Goal: Information Seeking & Learning: Understand process/instructions

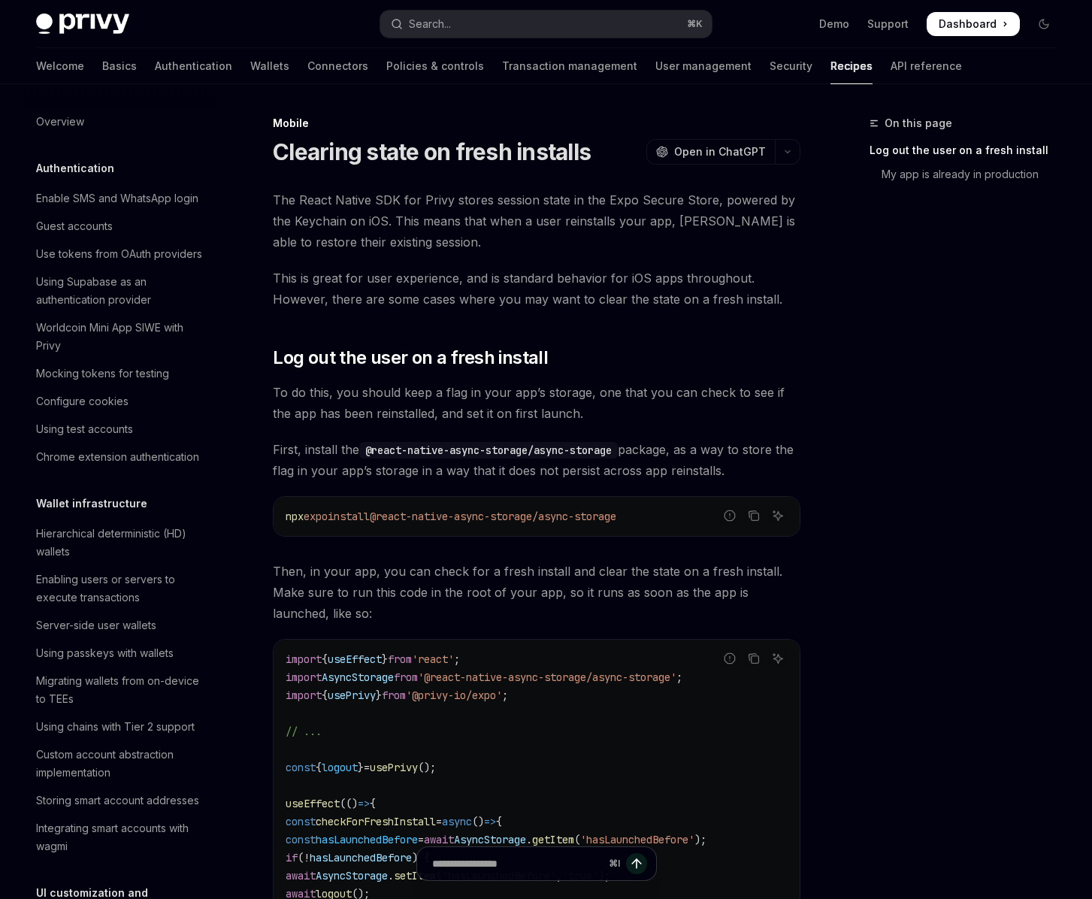
scroll to position [1525, 0]
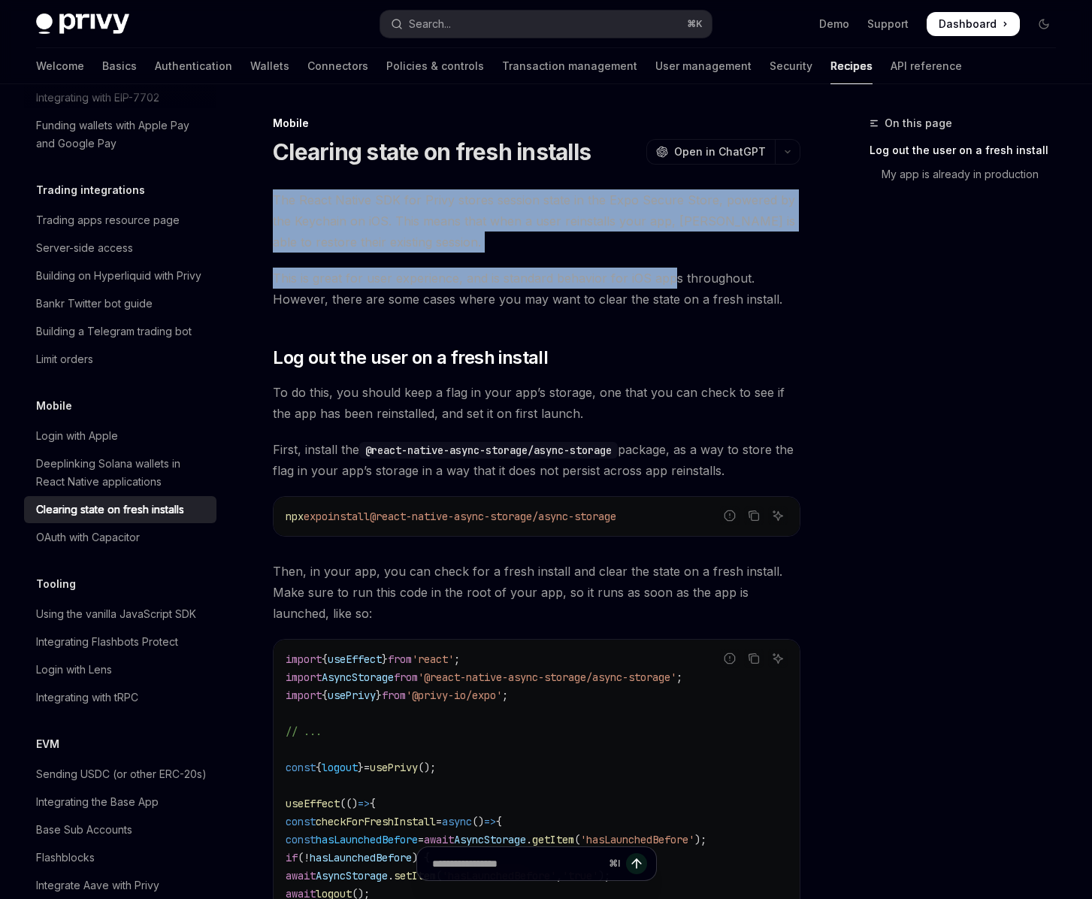
drag, startPoint x: 271, startPoint y: 200, endPoint x: 669, endPoint y: 282, distance: 406.6
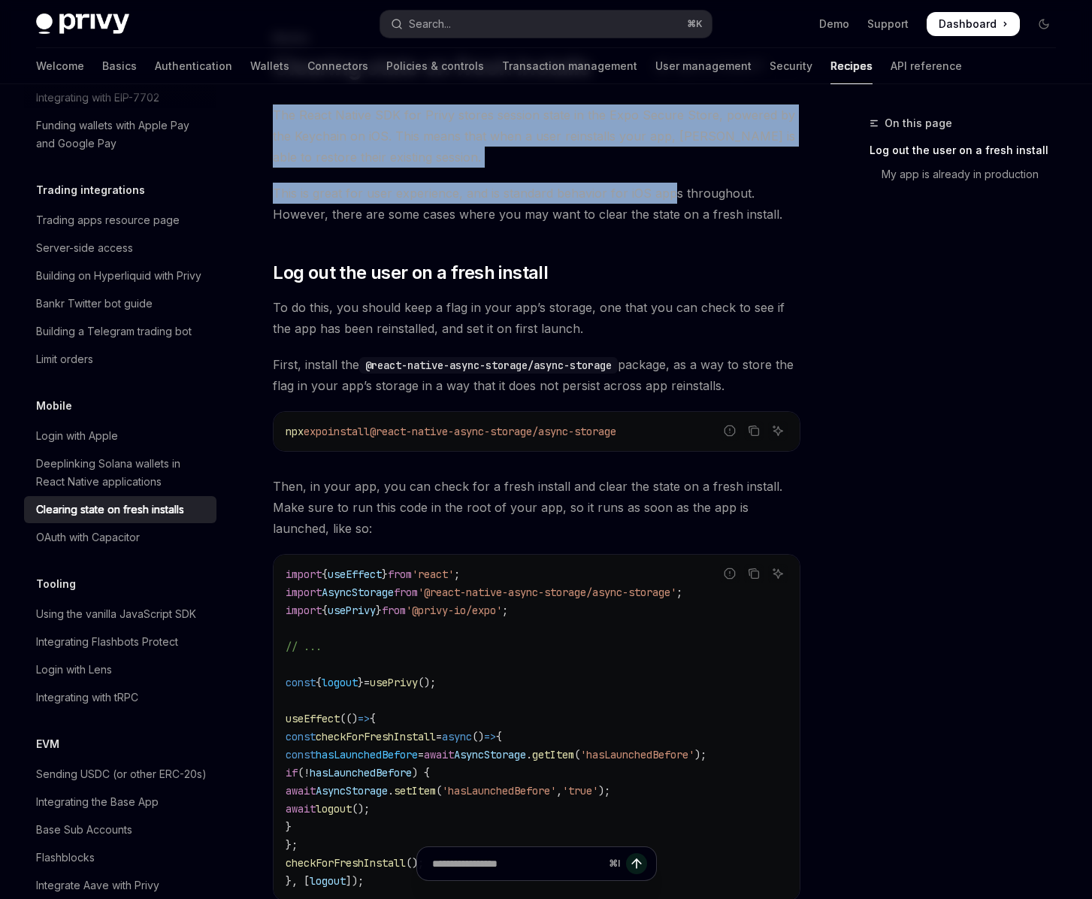
scroll to position [0, 0]
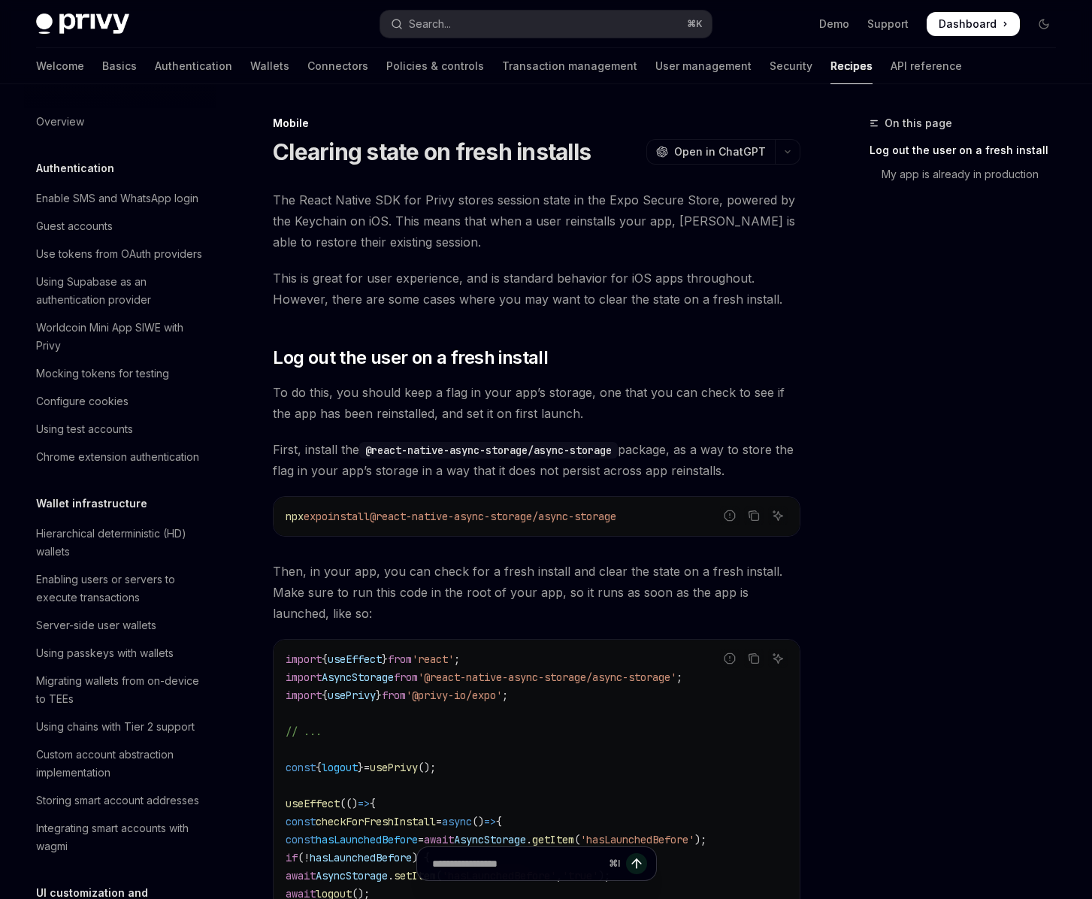
scroll to position [1525, 0]
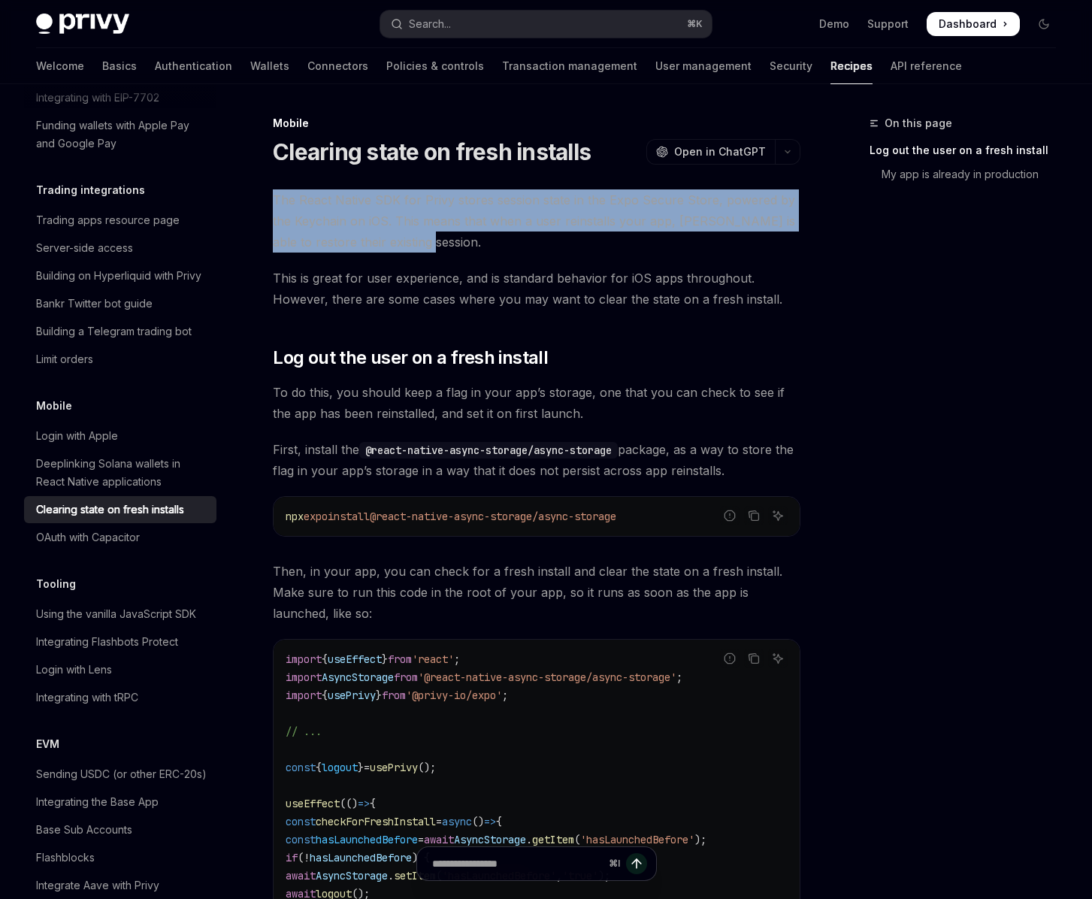
drag, startPoint x: 274, startPoint y: 209, endPoint x: 607, endPoint y: 231, distance: 333.7
click at [607, 231] on span "The React Native SDK for Privy stores session state in the Expo Secure Store, p…" at bounding box center [537, 220] width 528 height 63
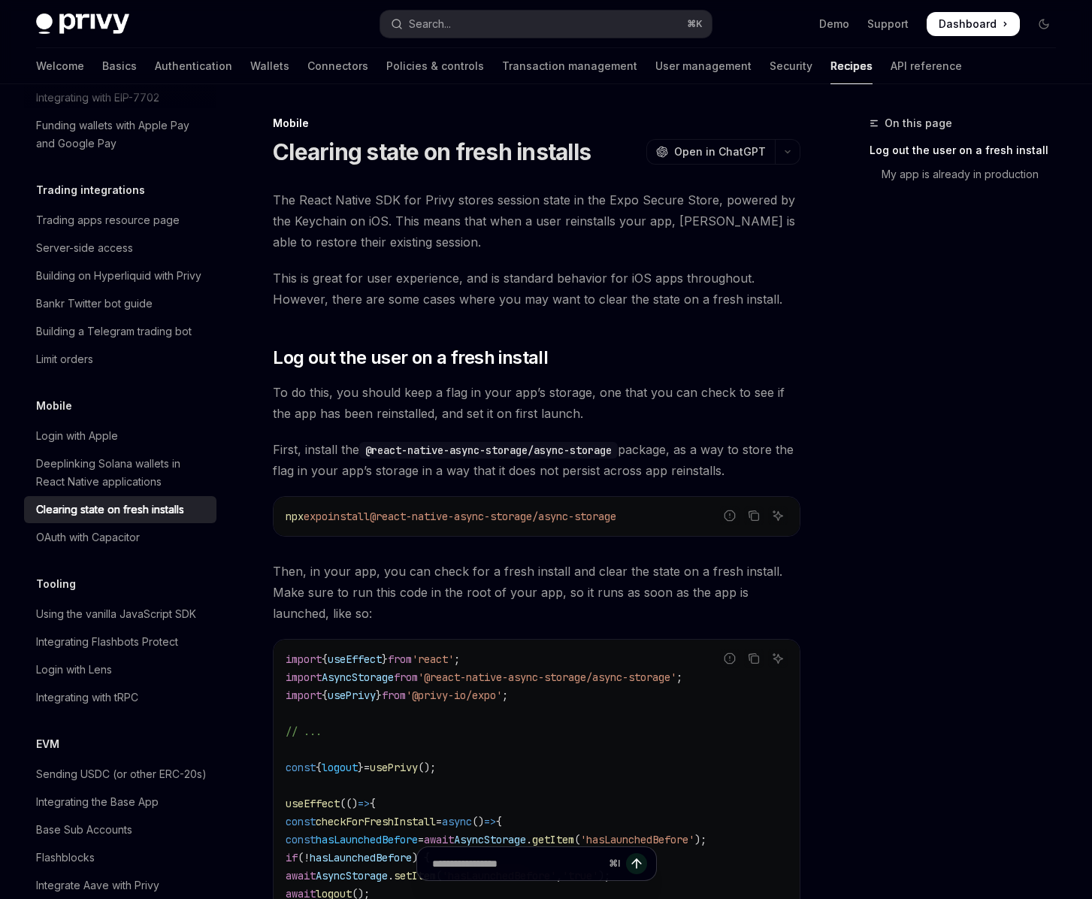
click at [623, 253] on div "The React Native SDK for Privy stores session state in the Expo Secure Store, p…" at bounding box center [537, 836] width 528 height 1294
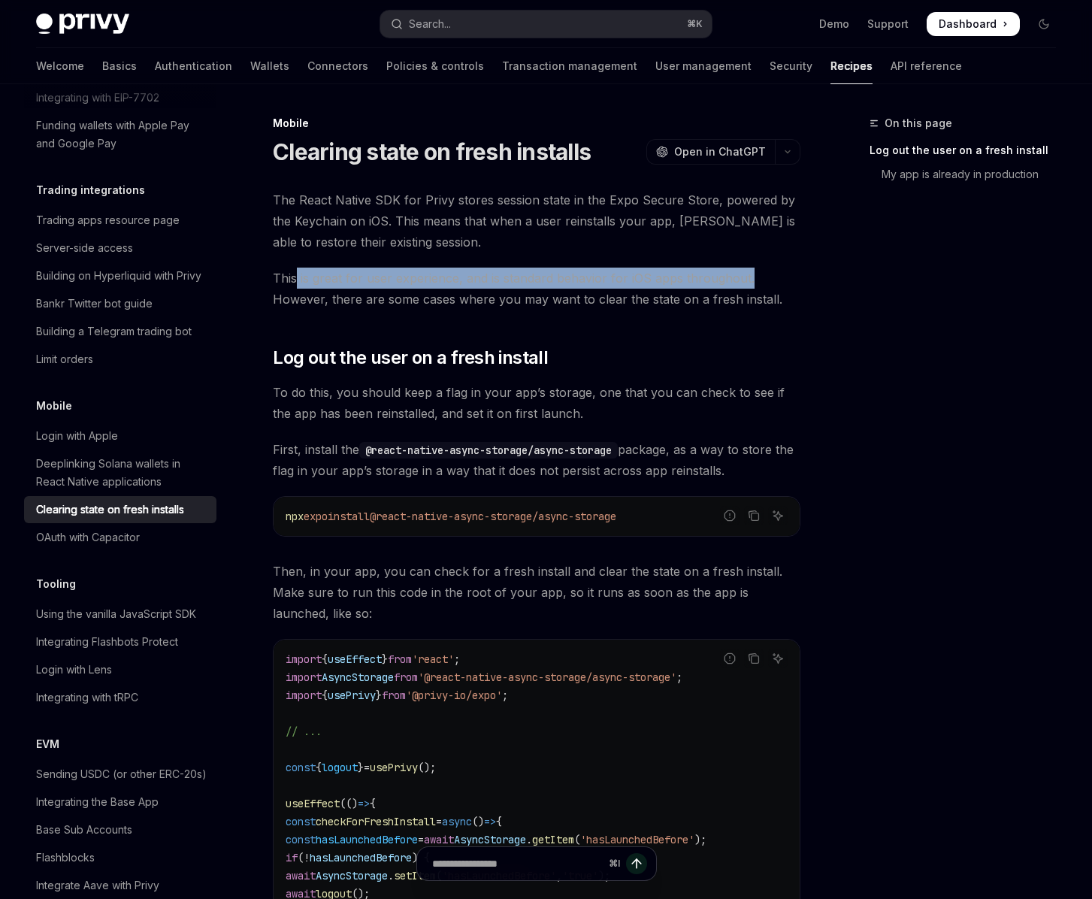
drag, startPoint x: 298, startPoint y: 280, endPoint x: 761, endPoint y: 279, distance: 463.7
click at [761, 279] on span "This is great for user experience, and is standard behavior for iOS apps throug…" at bounding box center [537, 289] width 528 height 42
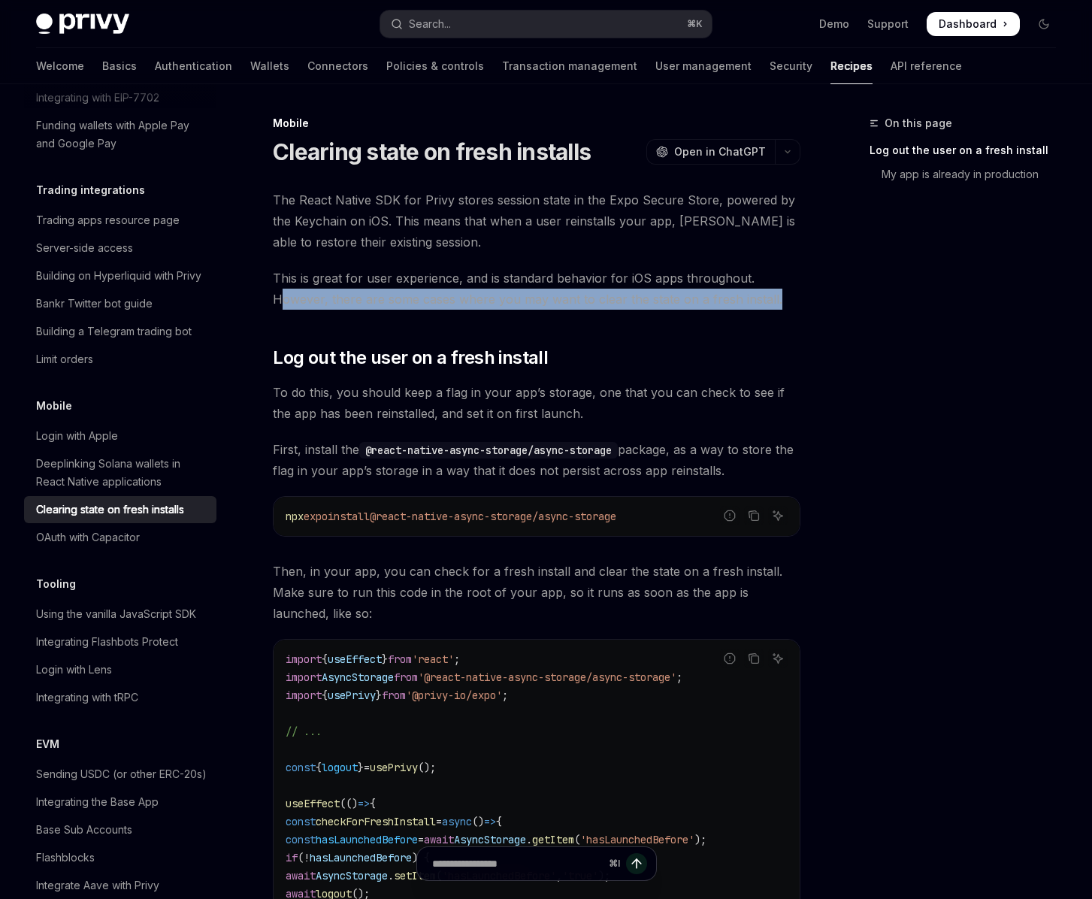
drag, startPoint x: 279, startPoint y: 305, endPoint x: 805, endPoint y: 307, distance: 526.1
click at [805, 307] on div "On this page Log out the user on a fresh install My app is already in productio…" at bounding box center [546, 905] width 1044 height 1642
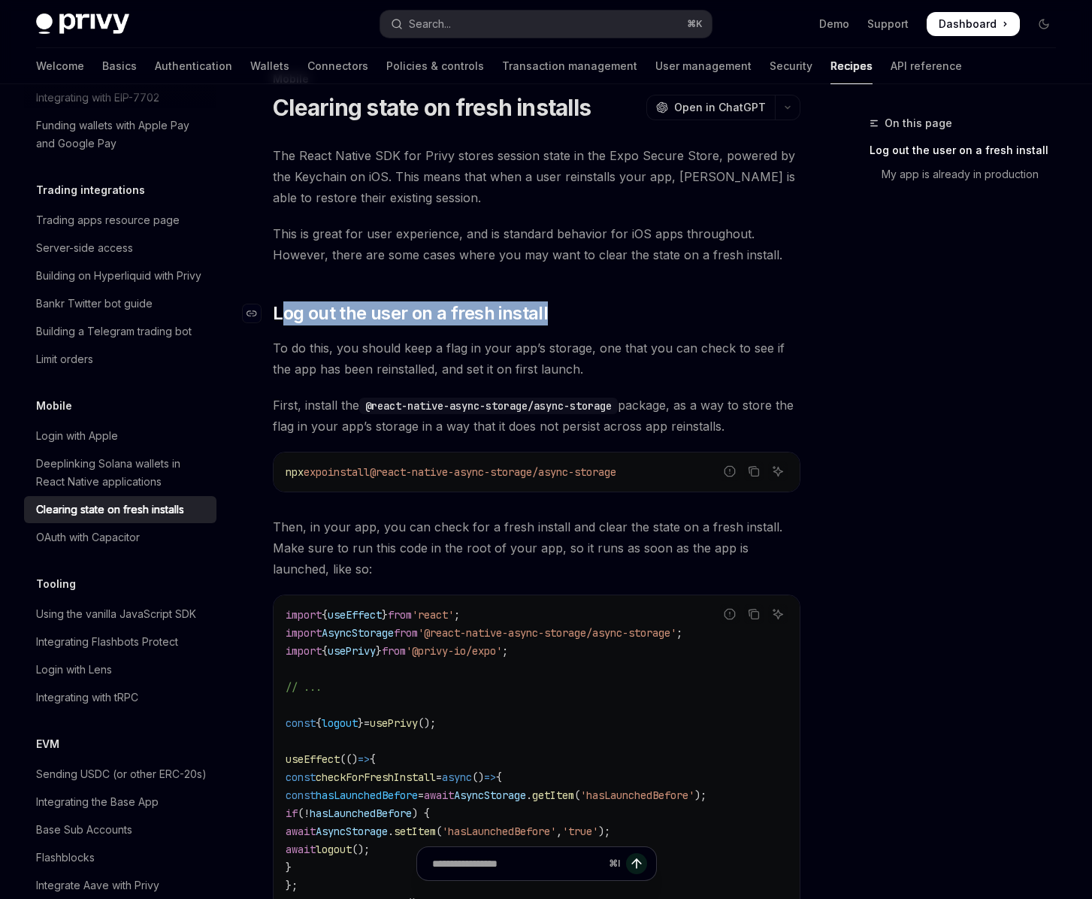
click at [286, 311] on h2 "​ Log out the user on a fresh install" at bounding box center [537, 313] width 528 height 24
click at [633, 325] on div "The React Native SDK for Privy stores session state in the Expo Secure Store, p…" at bounding box center [537, 792] width 528 height 1294
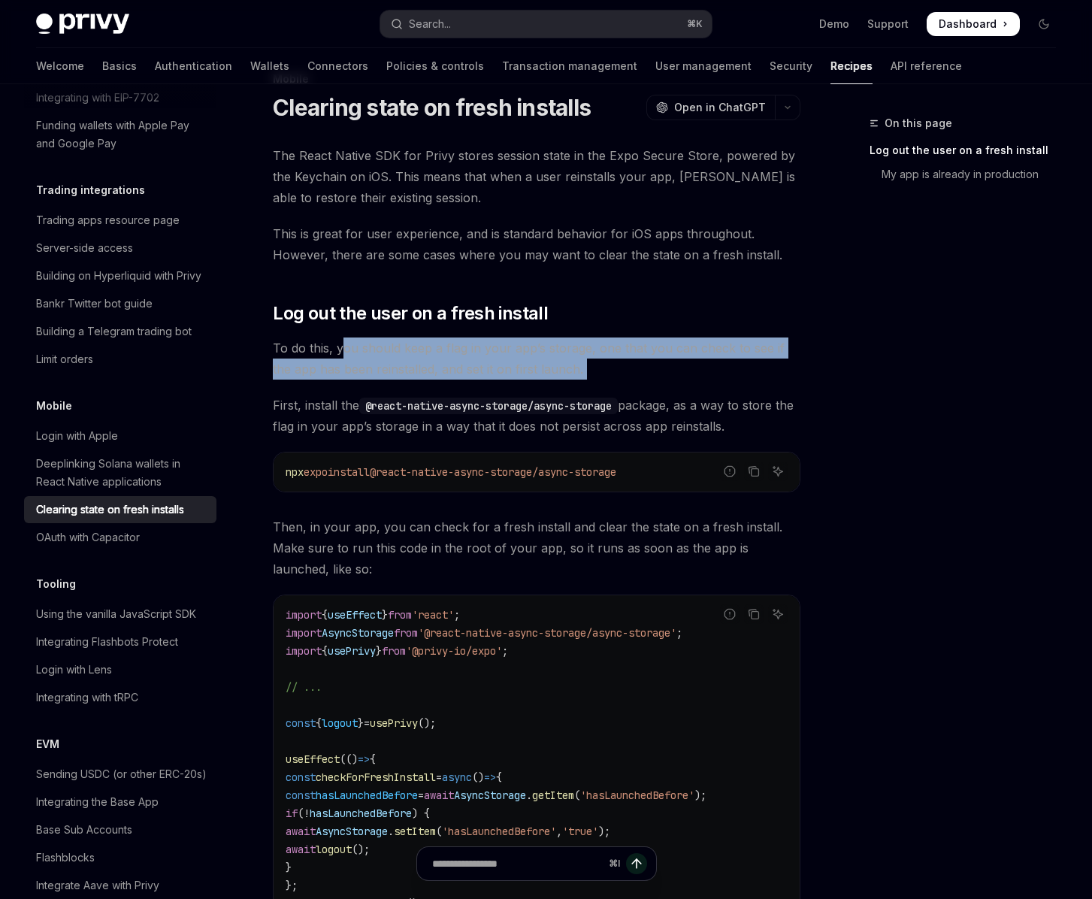
drag, startPoint x: 432, startPoint y: 346, endPoint x: 602, endPoint y: 380, distance: 173.3
click at [602, 380] on div "The React Native SDK for Privy stores session state in the Expo Secure Store, p…" at bounding box center [537, 792] width 528 height 1294
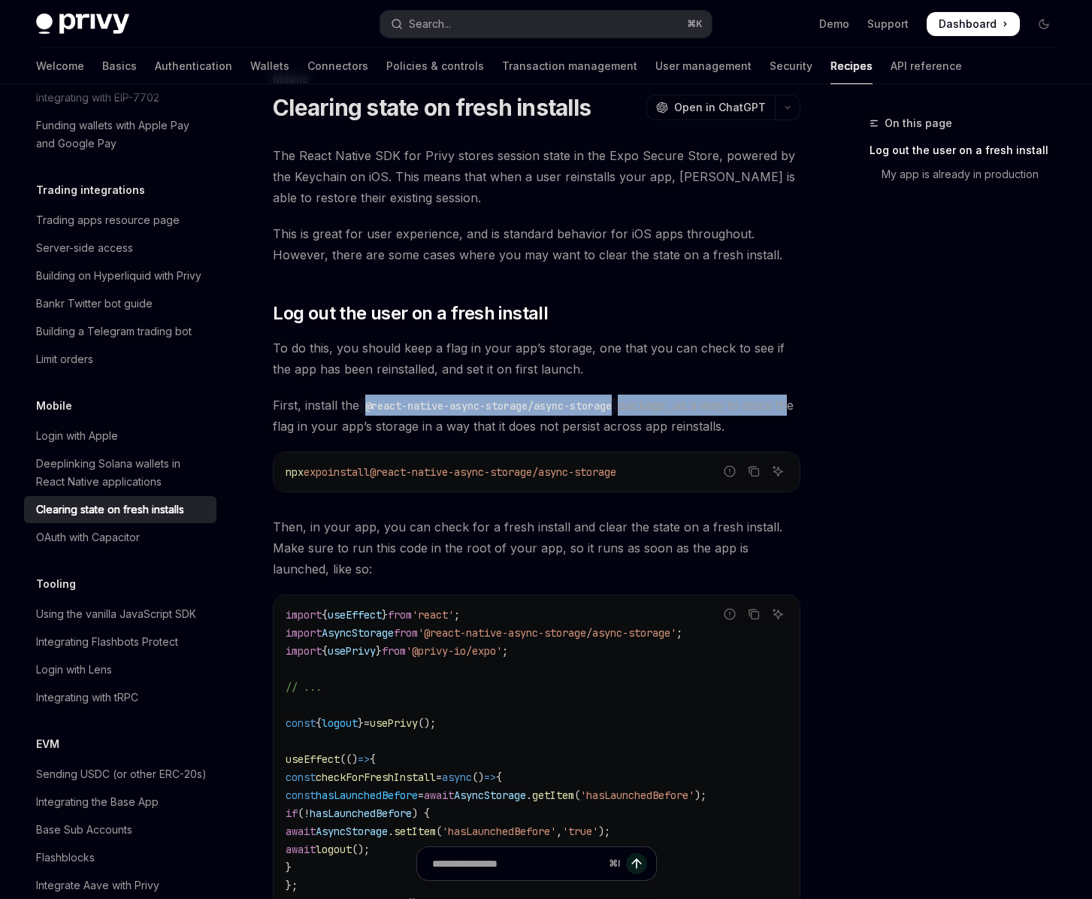
drag, startPoint x: 278, startPoint y: 416, endPoint x: 292, endPoint y: 407, distance: 16.7
click at [352, 411] on span "First, install the @react-native-async-storage/async-storage package, as a way …" at bounding box center [537, 416] width 528 height 42
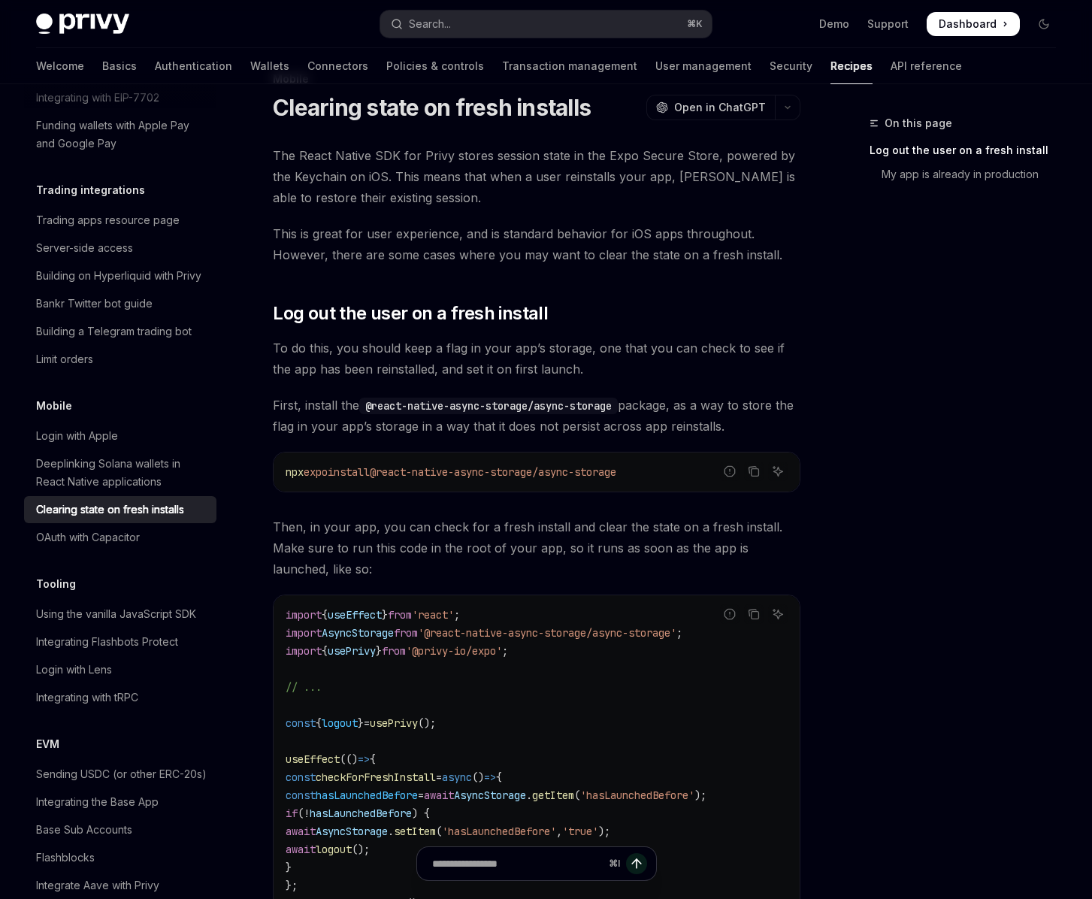
click at [292, 406] on span "First, install the @react-native-async-storage/async-storage package, as a way …" at bounding box center [537, 416] width 528 height 42
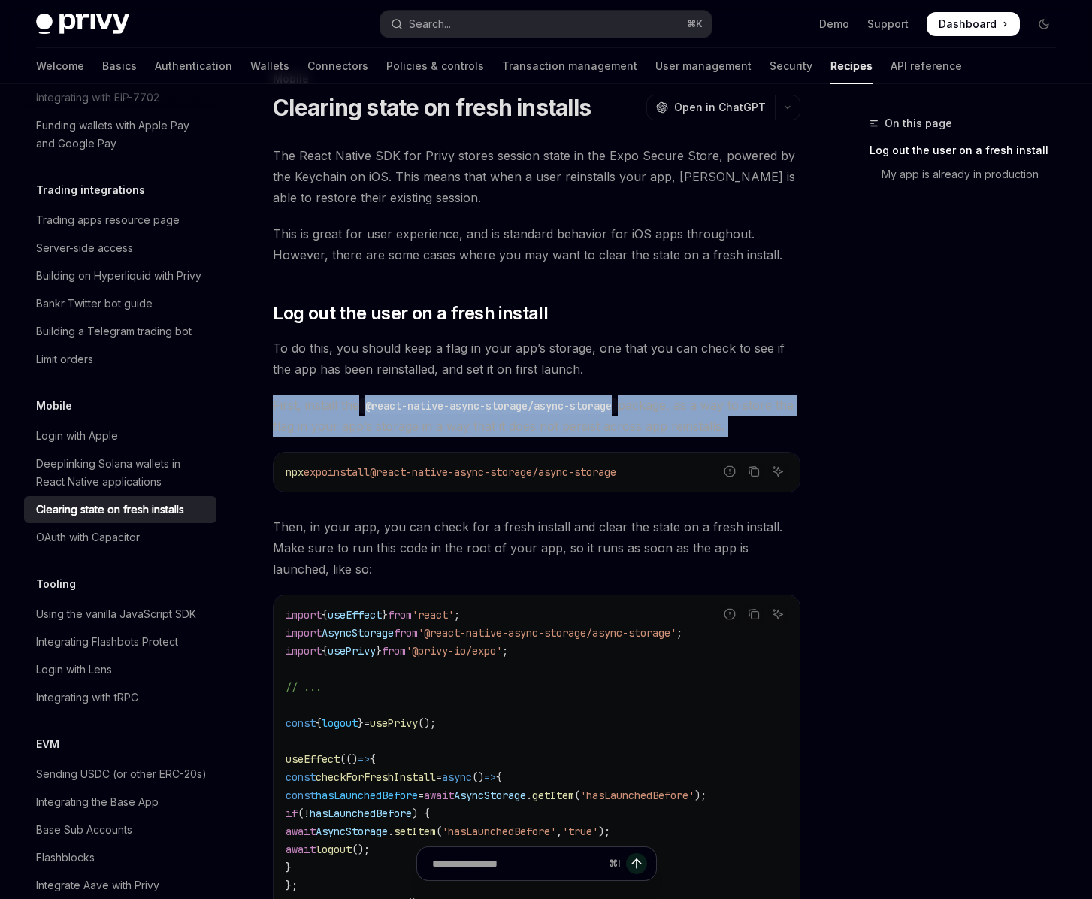
click at [292, 406] on span "First, install the @react-native-async-storage/async-storage package, as a way …" at bounding box center [537, 416] width 528 height 42
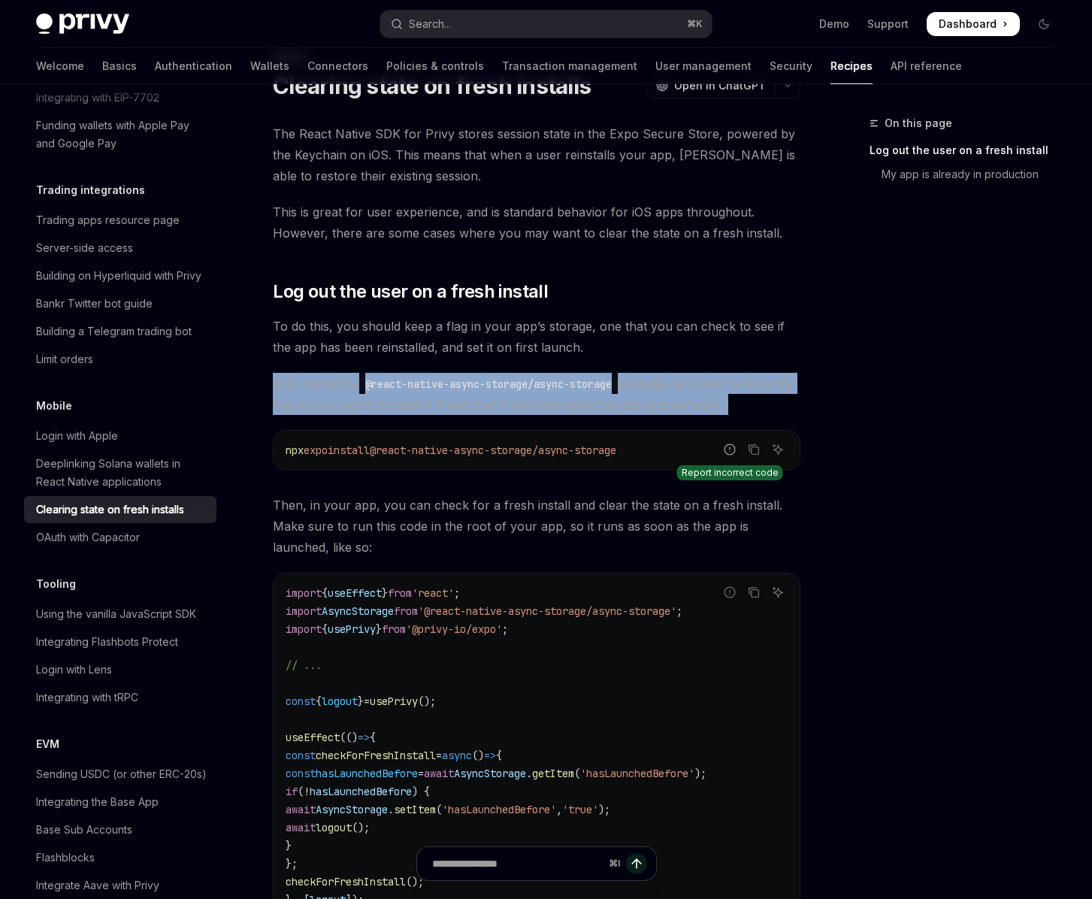
scroll to position [68, 0]
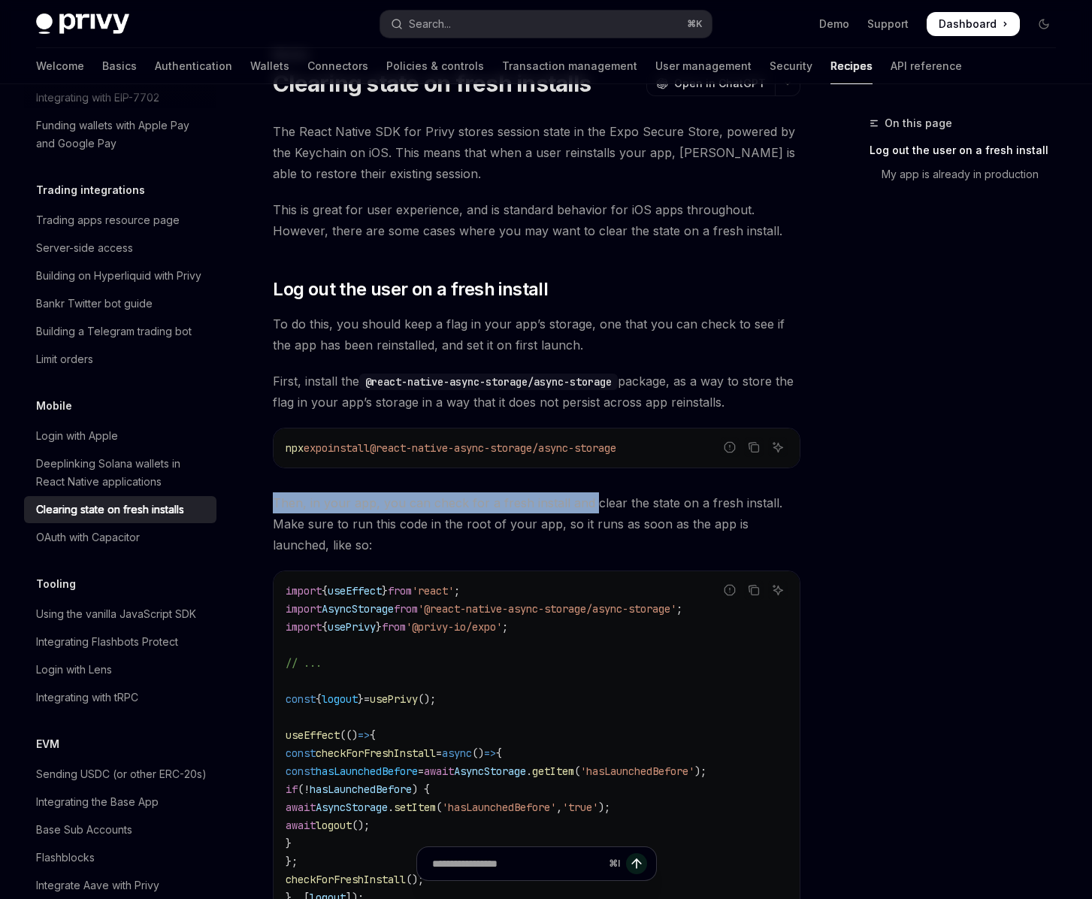
drag, startPoint x: 282, startPoint y: 503, endPoint x: 588, endPoint y: 505, distance: 306.6
click at [588, 505] on div "Mobile Clearing state on fresh installs OpenAI Open in ChatGPT OpenAI Open in C…" at bounding box center [395, 852] width 815 height 1612
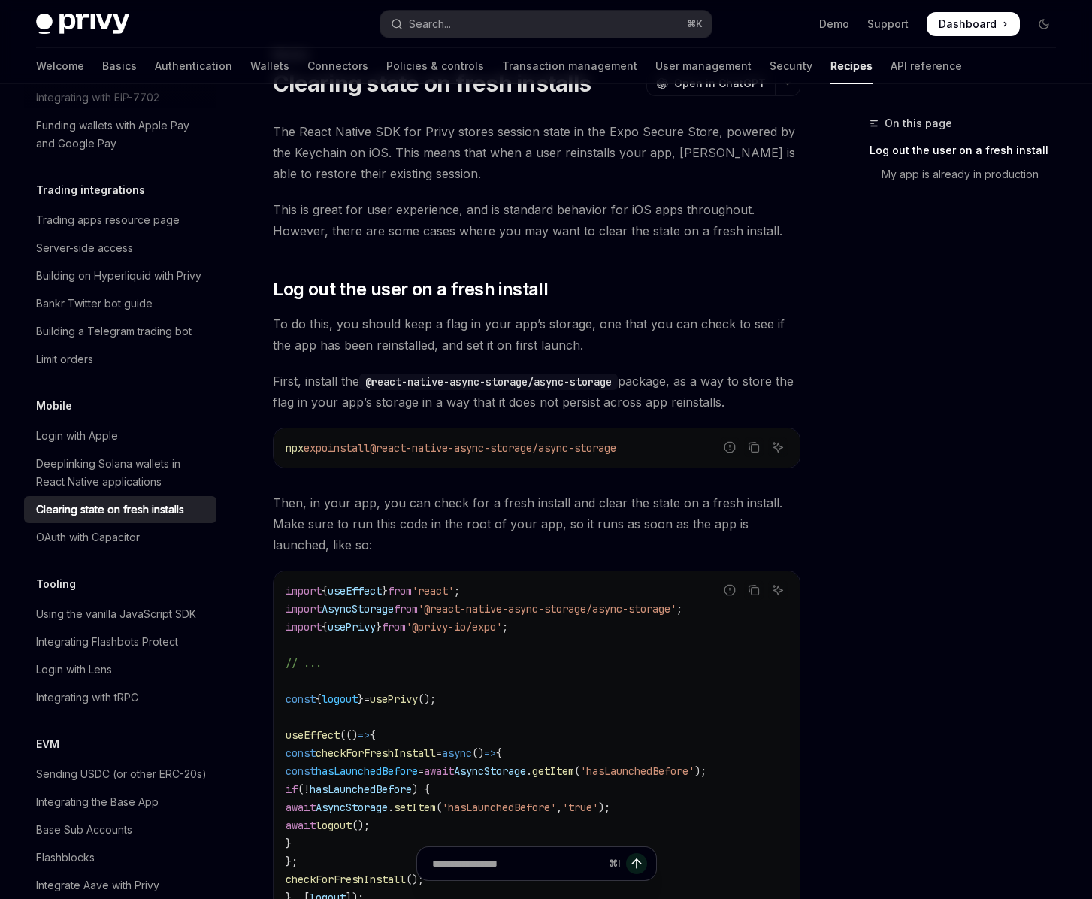
click at [346, 530] on span "Then, in your app, you can check for a fresh install and clear the state on a f…" at bounding box center [537, 523] width 528 height 63
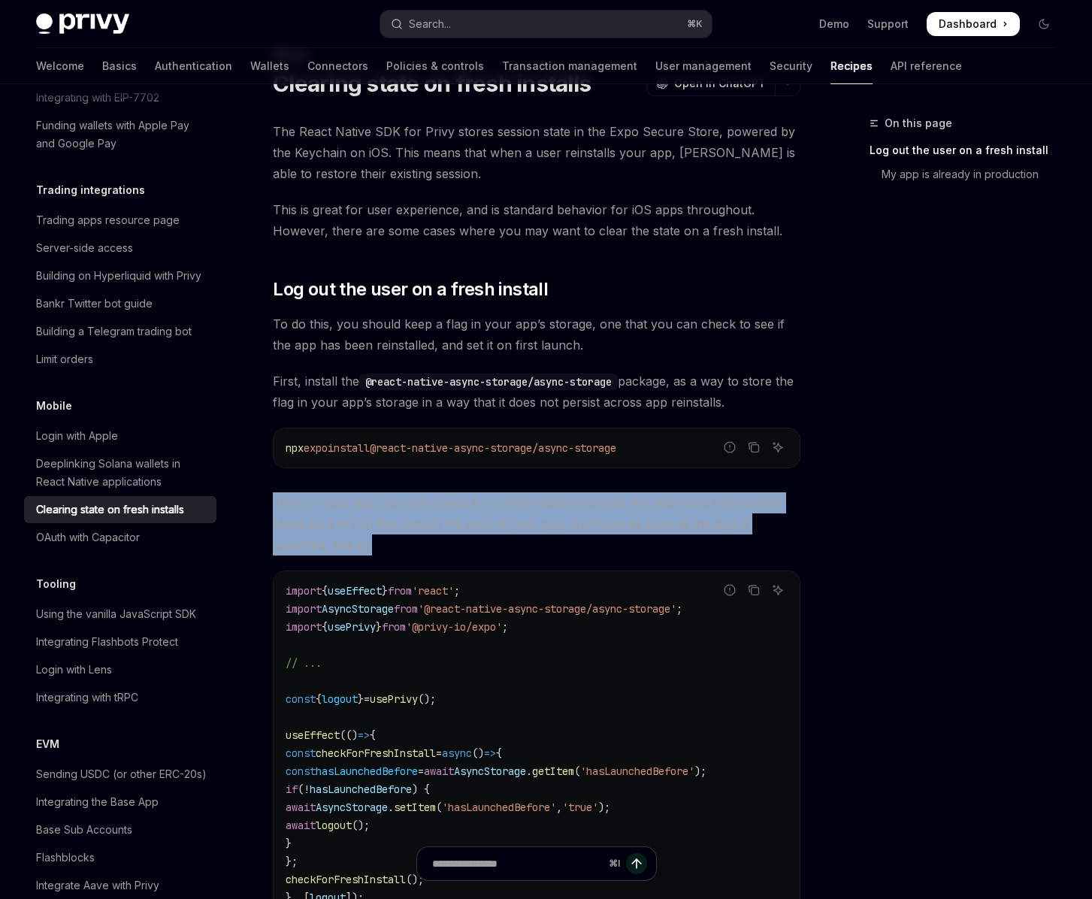
drag, startPoint x: 274, startPoint y: 501, endPoint x: 554, endPoint y: 537, distance: 282.6
click at [554, 537] on span "Then, in your app, you can check for a fresh install and clear the state on a f…" at bounding box center [537, 523] width 528 height 63
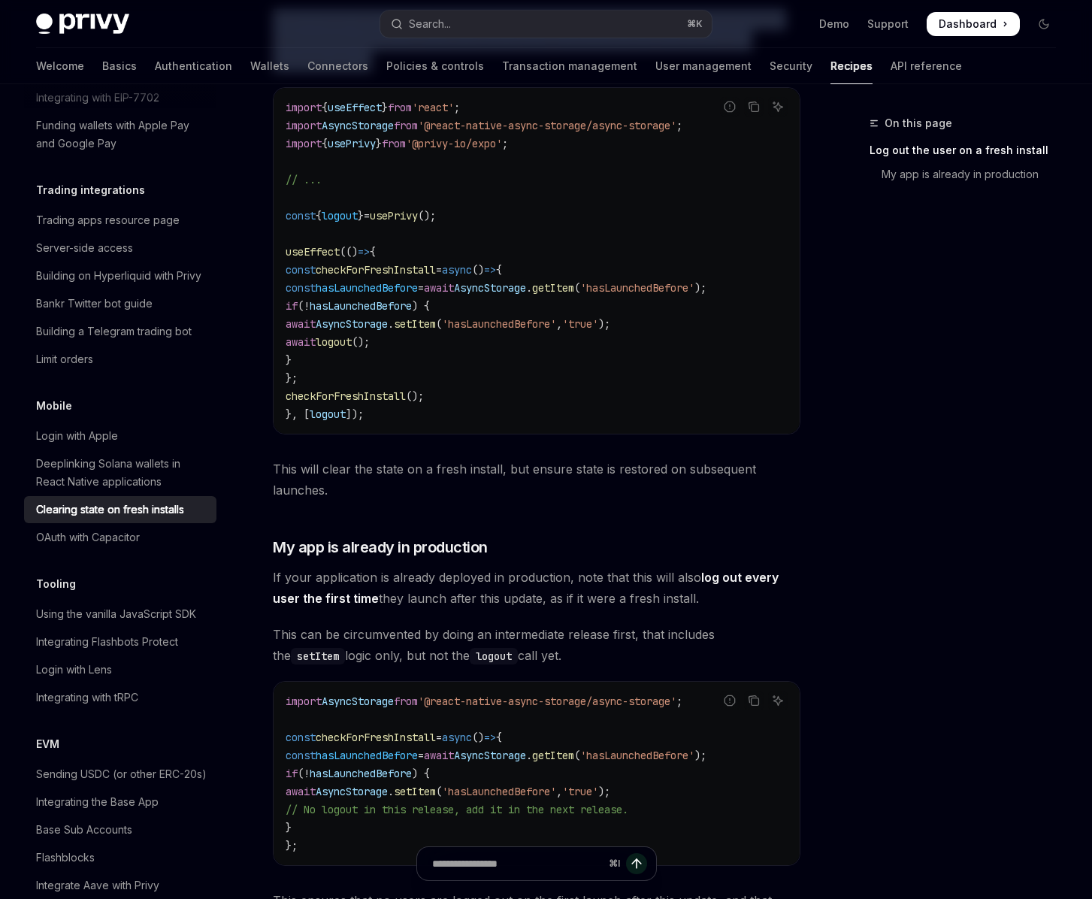
scroll to position [572, 0]
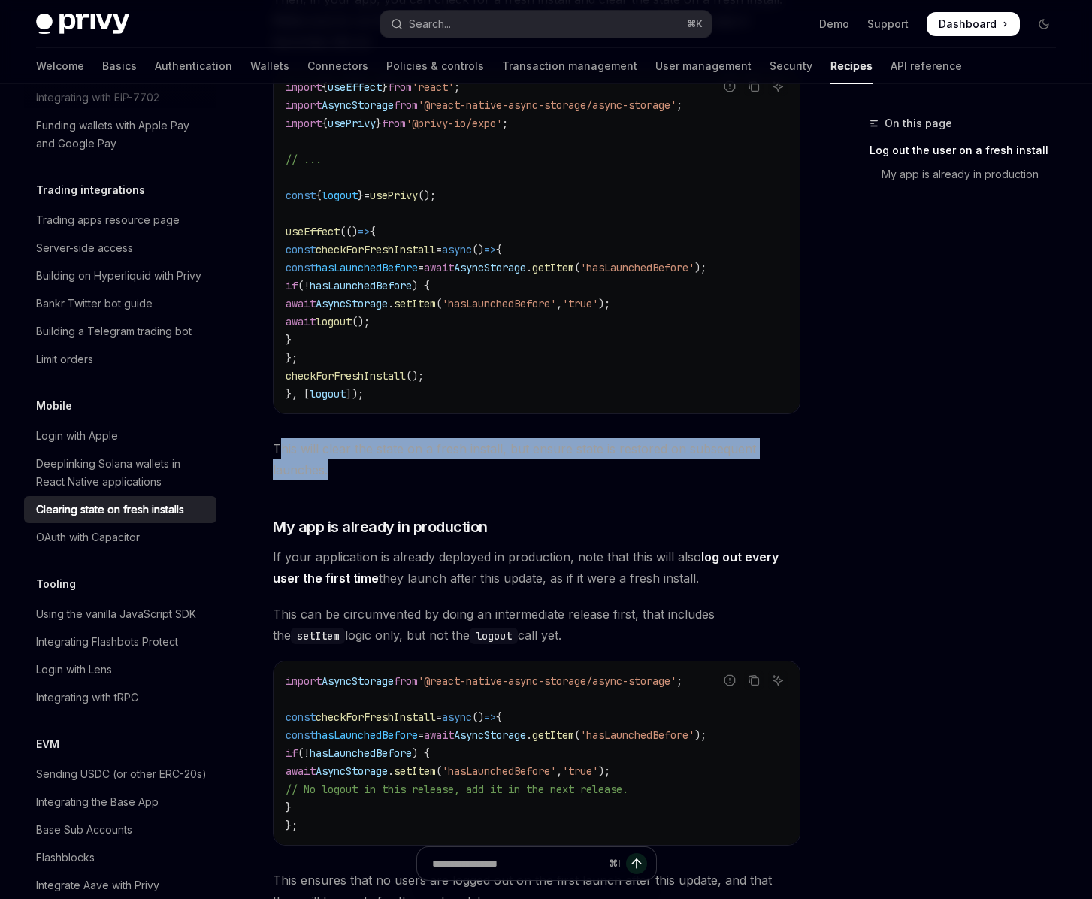
drag, startPoint x: 278, startPoint y: 455, endPoint x: 362, endPoint y: 477, distance: 87.1
click at [331, 475] on span "This will clear the state on a fresh install, but ensure state is restored on s…" at bounding box center [537, 459] width 528 height 42
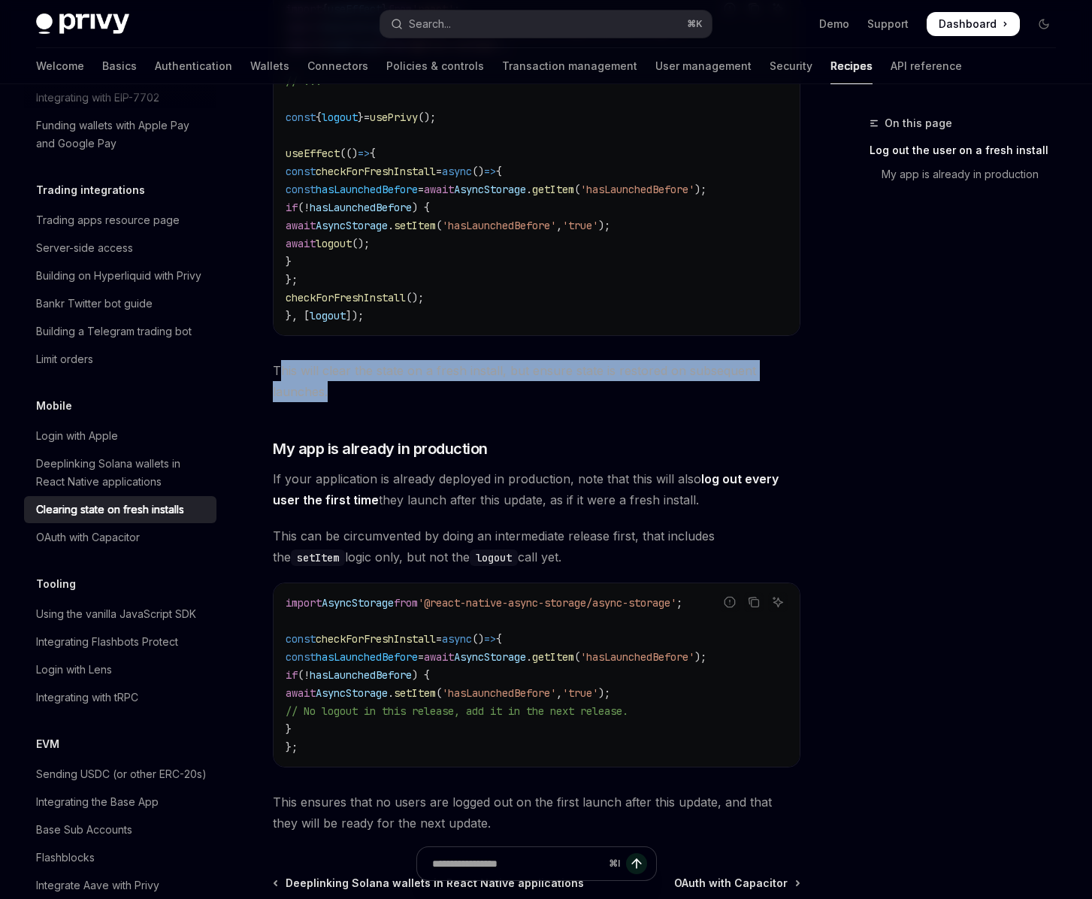
scroll to position [651, 0]
drag, startPoint x: 301, startPoint y: 482, endPoint x: 705, endPoint y: 507, distance: 404.3
click at [705, 507] on div "Mobile Clearing state on fresh installs OpenAI Open in ChatGPT OpenAI Open in C…" at bounding box center [395, 269] width 815 height 1612
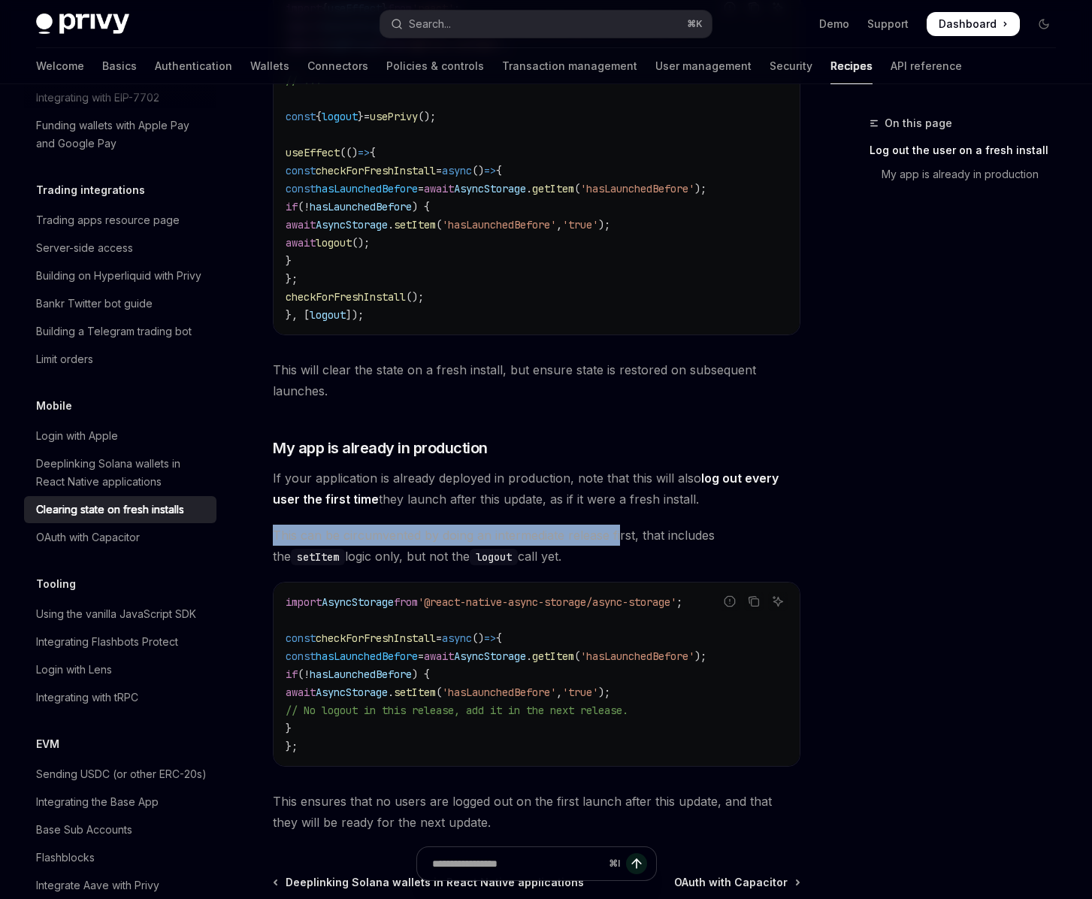
drag, startPoint x: 268, startPoint y: 540, endPoint x: 622, endPoint y: 533, distance: 353.3
click at [622, 533] on div "Mobile Clearing state on fresh installs OpenAI Open in ChatGPT OpenAI Open in C…" at bounding box center [395, 269] width 815 height 1612
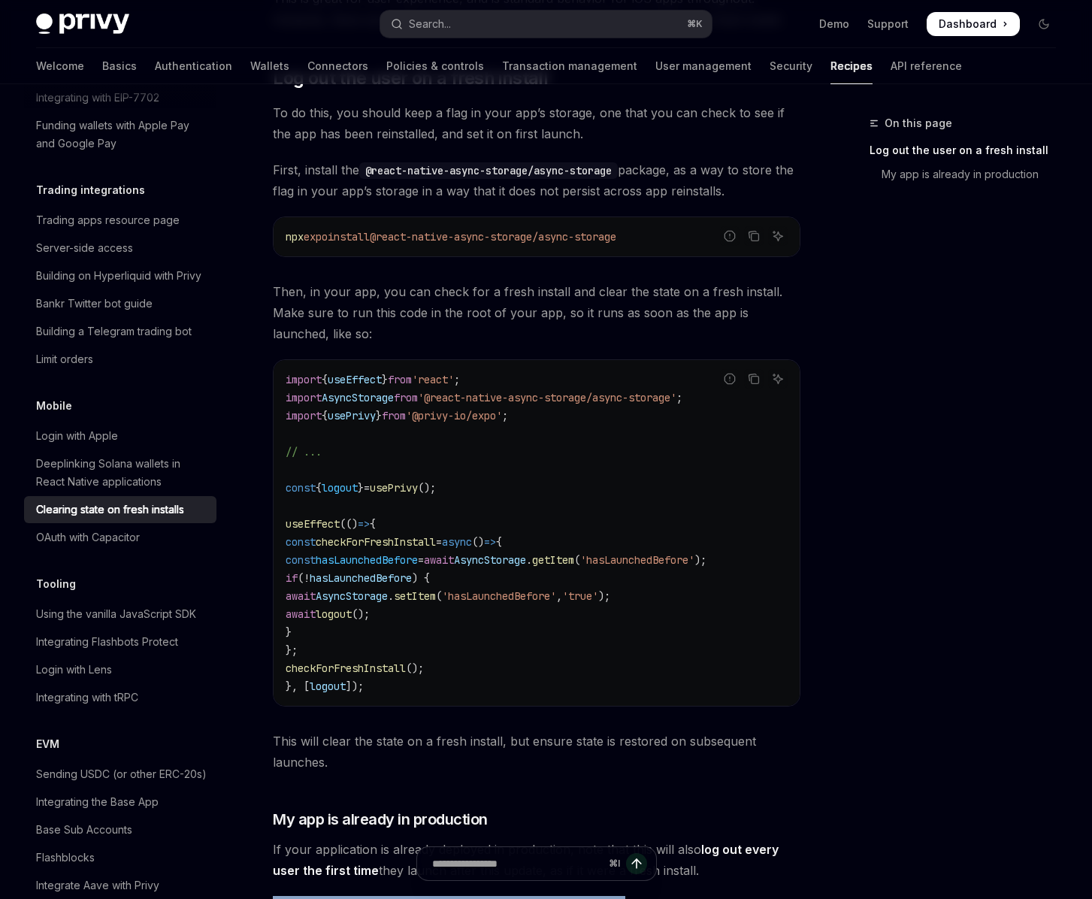
scroll to position [0, 0]
